Goal: Find specific page/section

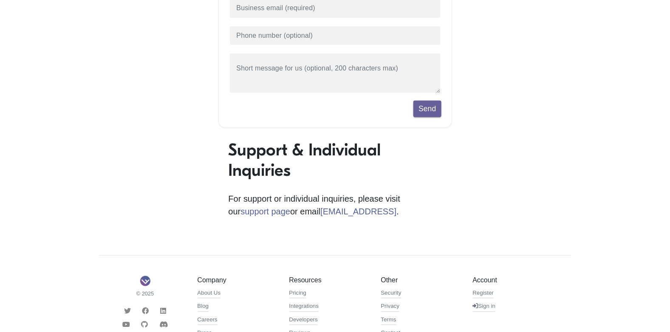
scroll to position [245, 0]
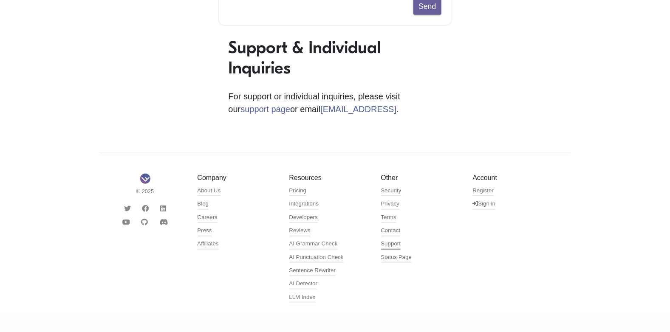
click at [390, 249] on link "Support" at bounding box center [391, 245] width 20 height 10
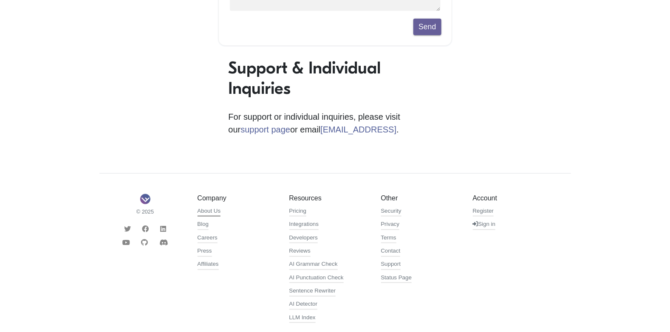
click at [209, 214] on link "About Us" at bounding box center [209, 212] width 23 height 10
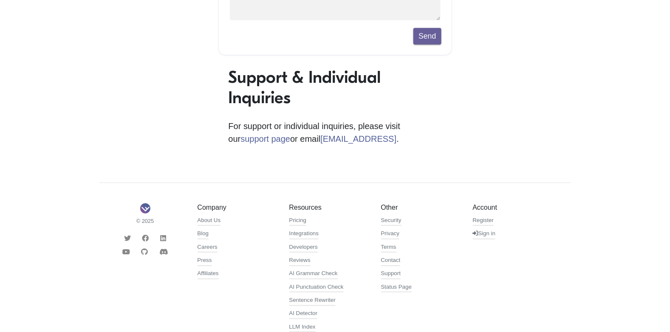
scroll to position [245, 0]
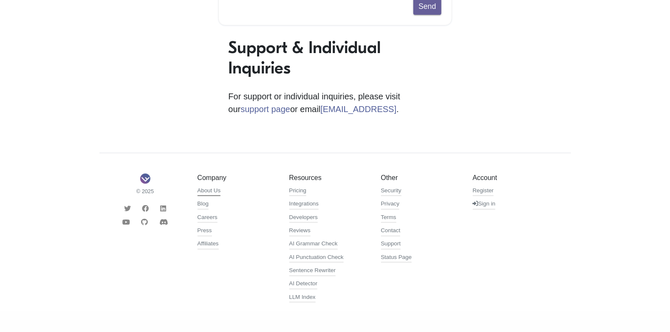
click at [218, 194] on link "About Us" at bounding box center [209, 192] width 23 height 10
